Goal: Check status: Check status

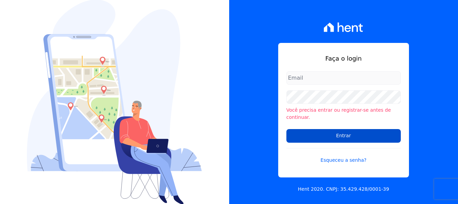
type input "[PERSON_NAME][EMAIL_ADDRESS][DOMAIN_NAME]"
click at [331, 136] on input "Entrar" at bounding box center [343, 136] width 114 height 14
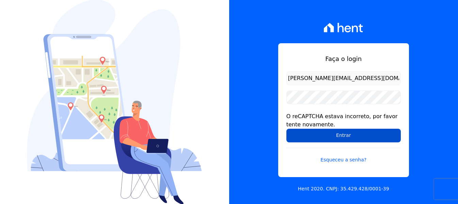
click at [333, 132] on input "Entrar" at bounding box center [343, 136] width 114 height 14
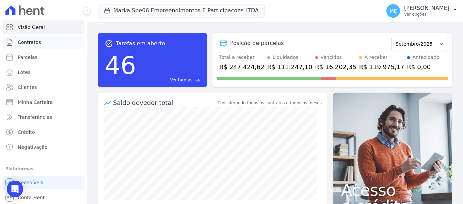
click at [32, 45] on span "Contratos" at bounding box center [29, 42] width 23 height 7
click at [154, 10] on button "Marka Spe06 Empreendimentos E Participacoes LTDA" at bounding box center [181, 10] width 167 height 13
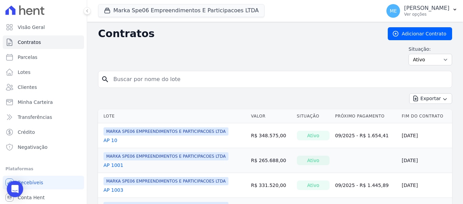
click at [174, 81] on input "search" at bounding box center [279, 80] width 340 height 14
type input "1808"
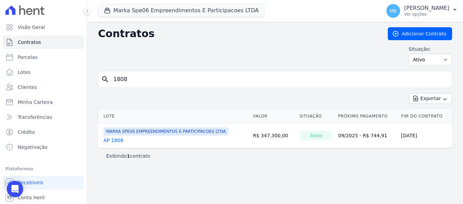
click at [112, 139] on link "AP 1808" at bounding box center [114, 140] width 20 height 7
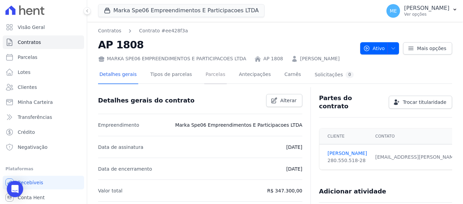
click at [208, 74] on link "Parcelas" at bounding box center [215, 75] width 22 height 18
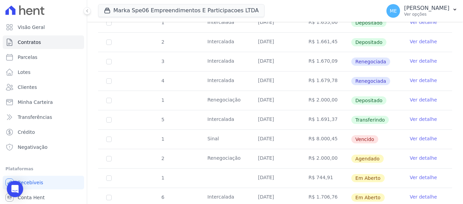
scroll to position [136, 0]
click at [413, 115] on link "Ver detalhe" at bounding box center [423, 118] width 27 height 7
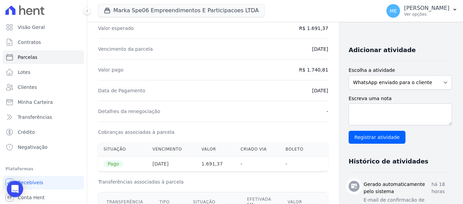
scroll to position [136, 0]
